Goal: Information Seeking & Learning: Find specific fact

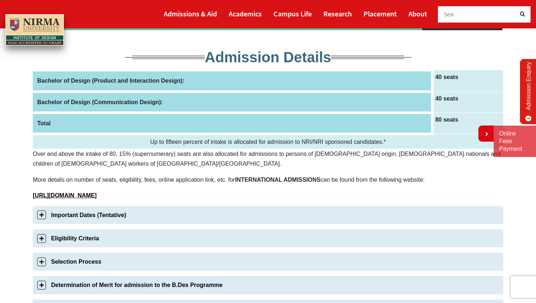
scroll to position [94, 0]
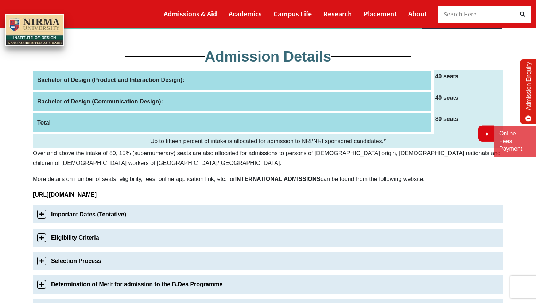
click at [39, 214] on link "Important Dates (Tentative)" at bounding box center [268, 215] width 470 height 18
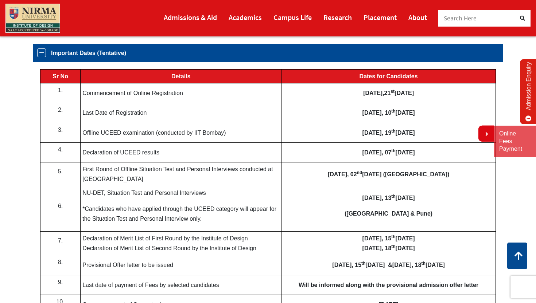
scroll to position [256, 0]
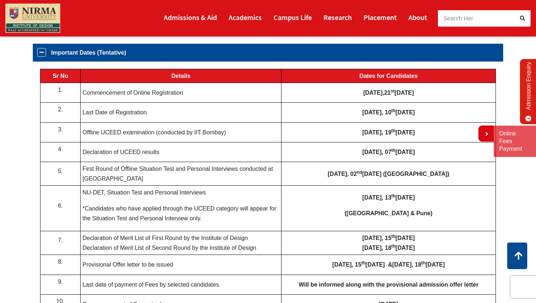
drag, startPoint x: 353, startPoint y: 92, endPoint x: 408, endPoint y: 90, distance: 55.1
click at [409, 91] on td "[DATE]" at bounding box center [389, 93] width 214 height 20
drag, startPoint x: 353, startPoint y: 94, endPoint x: 419, endPoint y: 96, distance: 66.4
click at [423, 97] on td "[DATE]" at bounding box center [389, 93] width 214 height 20
drag, startPoint x: 352, startPoint y: 114, endPoint x: 414, endPoint y: 113, distance: 62.4
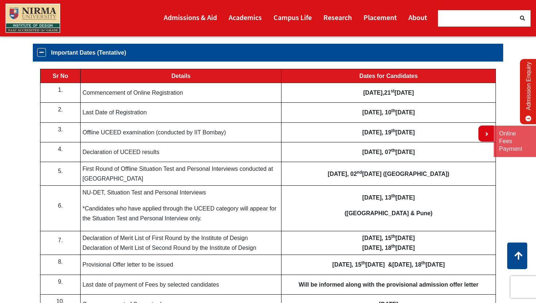
click at [415, 113] on td "Thursday, 10 th April 2025" at bounding box center [389, 113] width 214 height 20
drag, startPoint x: 355, startPoint y: 133, endPoint x: 406, endPoint y: 134, distance: 51.1
click at [408, 135] on td "[DATE]" at bounding box center [389, 133] width 214 height 20
drag, startPoint x: 333, startPoint y: 176, endPoint x: 409, endPoint y: 178, distance: 75.5
click at [409, 178] on td "Sunday, 0 2 nd February 2025 (Ahmedabad)" at bounding box center [389, 174] width 214 height 24
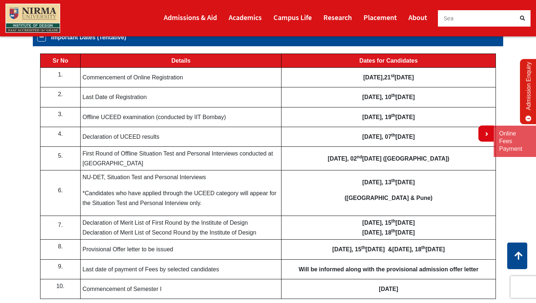
scroll to position [242, 0]
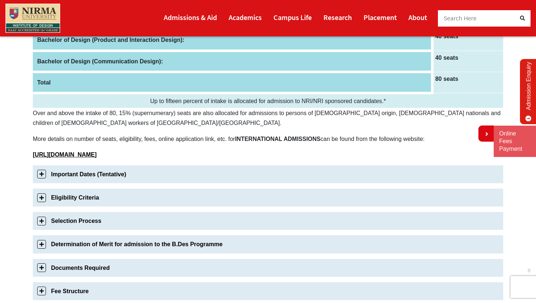
scroll to position [159, 0]
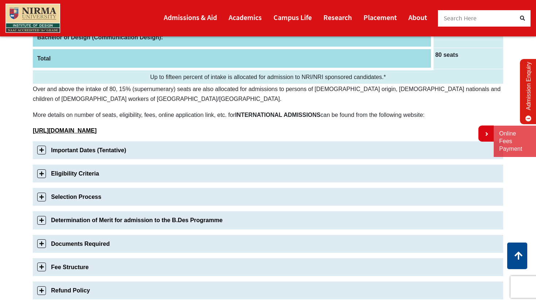
click at [43, 147] on link "Important Dates (Tentative)" at bounding box center [268, 150] width 470 height 18
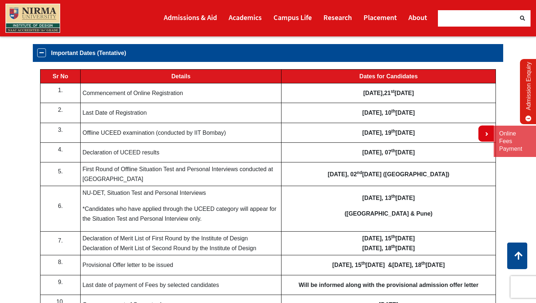
scroll to position [256, 0]
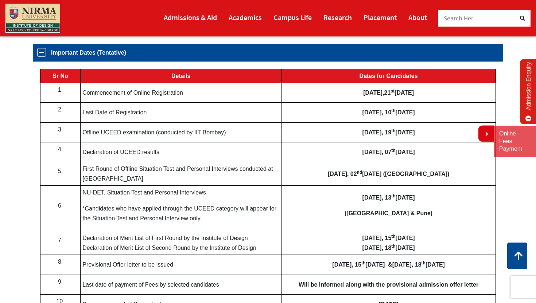
drag, startPoint x: 382, startPoint y: 92, endPoint x: 431, endPoint y: 93, distance: 49.2
click at [432, 93] on td "[DATE]" at bounding box center [389, 93] width 214 height 20
drag, startPoint x: 367, startPoint y: 113, endPoint x: 122, endPoint y: 108, distance: 245.1
click at [124, 108] on tr "2. Last Date of Registration [DATE]" at bounding box center [267, 113] width 455 height 20
drag, startPoint x: 357, startPoint y: 132, endPoint x: 433, endPoint y: 134, distance: 75.9
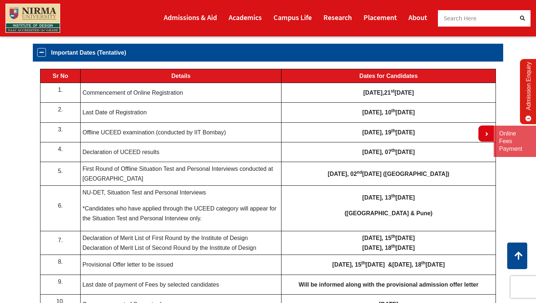
click at [433, 134] on td "[DATE]" at bounding box center [389, 133] width 214 height 20
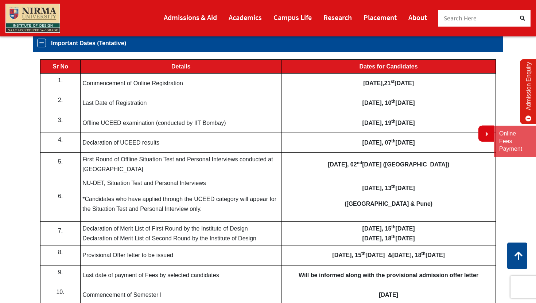
scroll to position [267, 0]
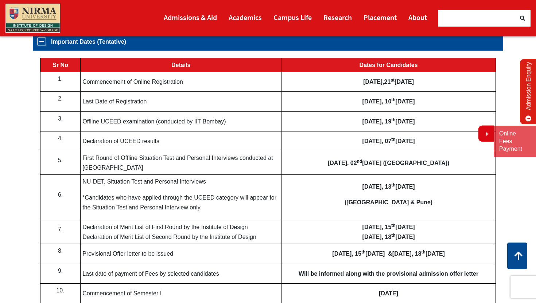
drag, startPoint x: 348, startPoint y: 140, endPoint x: 441, endPoint y: 140, distance: 92.6
click at [441, 140] on td "[DATE]" at bounding box center [389, 141] width 214 height 20
click at [330, 164] on b "[DATE], 0" at bounding box center [341, 163] width 26 height 6
drag, startPoint x: 102, startPoint y: 120, endPoint x: 190, endPoint y: 126, distance: 88.4
click at [204, 126] on td "Offline UCEED examination (conducted by IIT Bombay)" at bounding box center [181, 122] width 201 height 20
